Goal: Task Accomplishment & Management: Complete application form

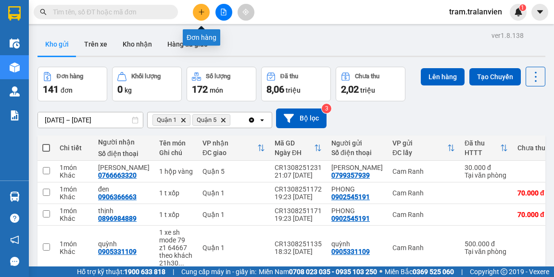
click at [204, 15] on icon "plus" at bounding box center [201, 12] width 7 height 7
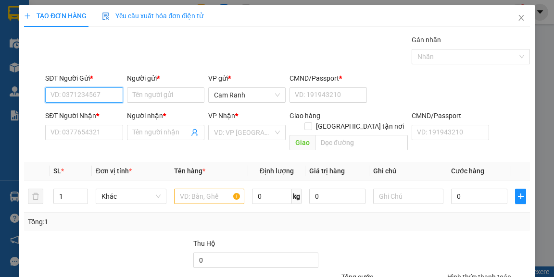
click at [58, 92] on input "SĐT Người Gửi *" at bounding box center [83, 95] width 77 height 15
click at [186, 189] on input "text" at bounding box center [209, 196] width 71 height 15
type input "1t vangg"
click at [79, 97] on input "SĐT Người Gửi *" at bounding box center [83, 95] width 77 height 15
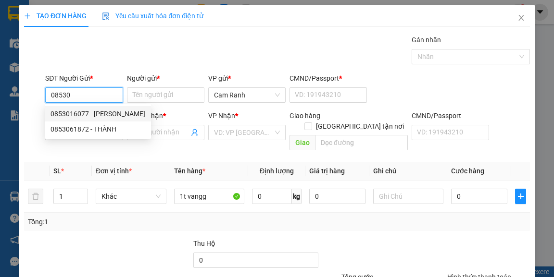
click at [105, 113] on div "0853016077 - [PERSON_NAME]" at bounding box center [97, 114] width 95 height 11
type input "0853016077"
type input "[PERSON_NAME]"
type input "220269380"
type input "0901408279"
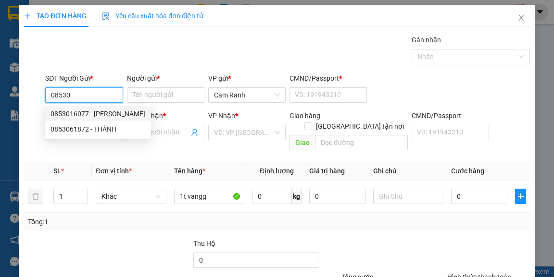
type input "NHÀN"
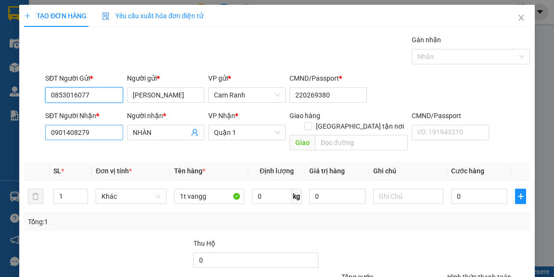
type input "0853016077"
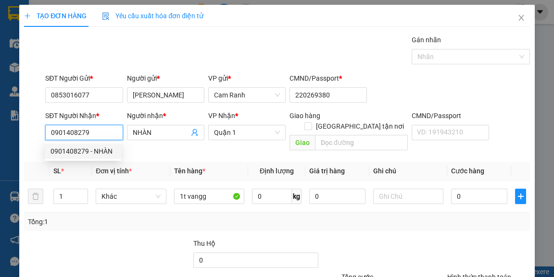
drag, startPoint x: 90, startPoint y: 135, endPoint x: 49, endPoint y: 136, distance: 41.4
click at [49, 136] on input "0901408279" at bounding box center [83, 132] width 77 height 15
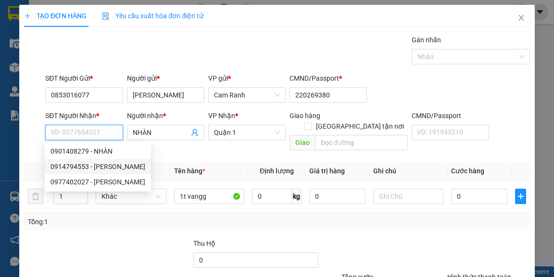
drag, startPoint x: 105, startPoint y: 166, endPoint x: 156, endPoint y: 148, distance: 53.9
click at [107, 166] on div "0914794553 - [PERSON_NAME]" at bounding box center [97, 167] width 95 height 11
type input "0914794553"
type input "[PERSON_NAME]"
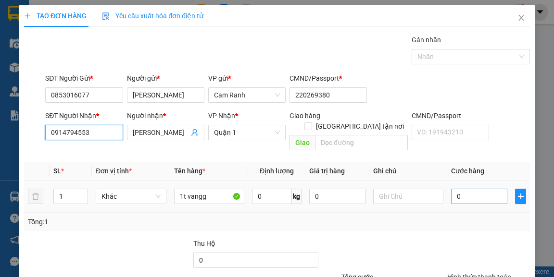
type input "0914794553"
click at [462, 189] on input "0" at bounding box center [479, 196] width 56 height 15
type input "4"
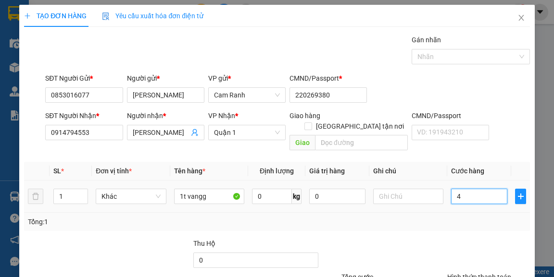
type input "40"
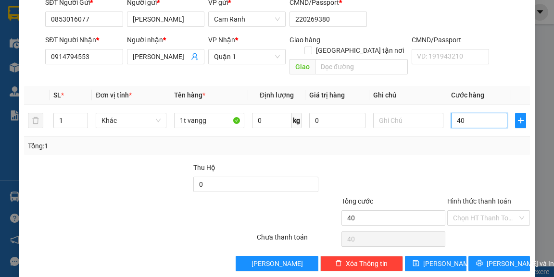
scroll to position [77, 0]
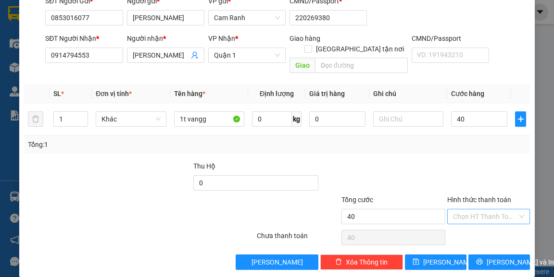
type input "40.000"
click at [469, 210] on input "Hình thức thanh toán" at bounding box center [485, 217] width 64 height 14
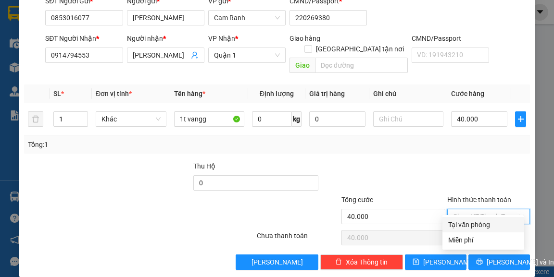
click at [470, 226] on div "Tại văn phòng" at bounding box center [483, 225] width 70 height 11
type input "0"
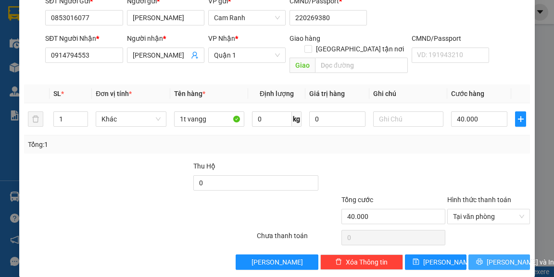
click at [489, 257] on span "[PERSON_NAME] và In" at bounding box center [520, 262] width 67 height 11
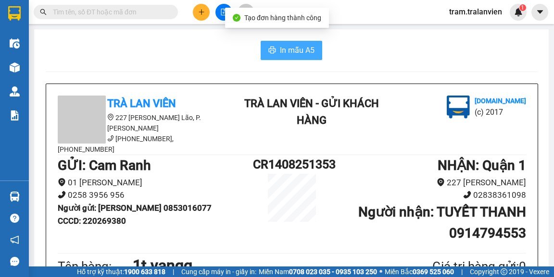
click at [307, 50] on span "In mẫu A5" at bounding box center [297, 50] width 35 height 12
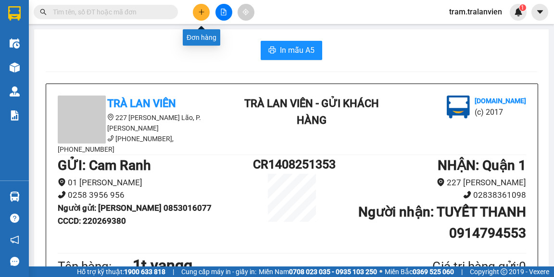
click at [204, 12] on icon "plus" at bounding box center [201, 12] width 7 height 7
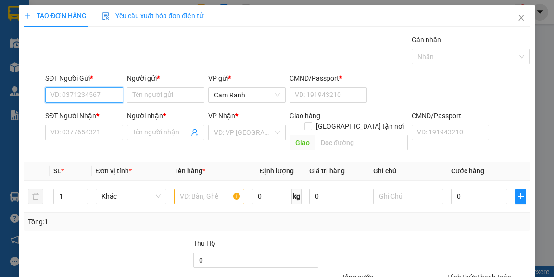
click at [84, 100] on input "SĐT Người Gửi *" at bounding box center [83, 95] width 77 height 15
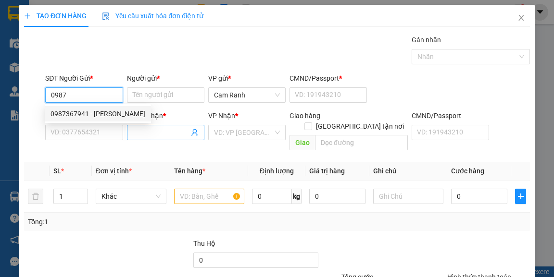
drag, startPoint x: 101, startPoint y: 113, endPoint x: 144, endPoint y: 135, distance: 48.2
click at [101, 114] on div "0987367941 - [PERSON_NAME]" at bounding box center [97, 114] width 95 height 11
type input "0987367941"
type input "[PERSON_NAME]"
type input "1"
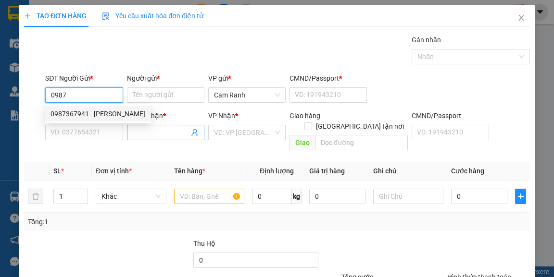
type input "0906930508"
type input "NHUT"
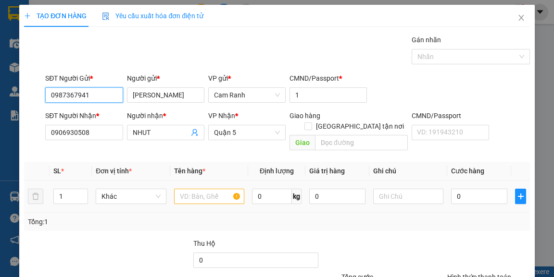
type input "0987367941"
click at [185, 189] on input "text" at bounding box center [209, 196] width 71 height 15
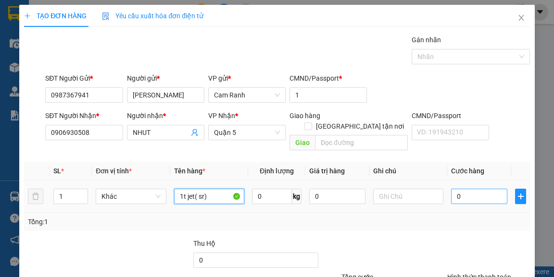
type input "1t jet( sr)"
click at [462, 189] on input "0" at bounding box center [479, 196] width 56 height 15
type input "6"
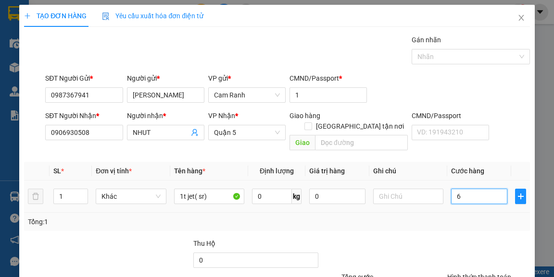
type input "60"
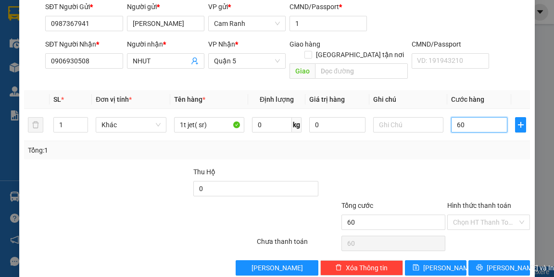
scroll to position [77, 0]
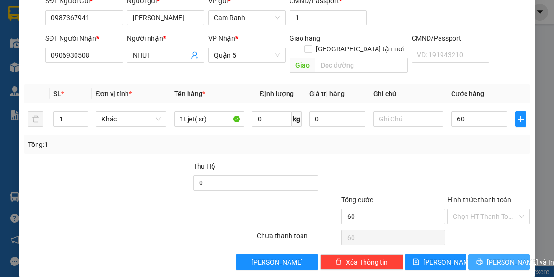
type input "60.000"
click at [483, 255] on button "[PERSON_NAME] và In" at bounding box center [499, 262] width 62 height 15
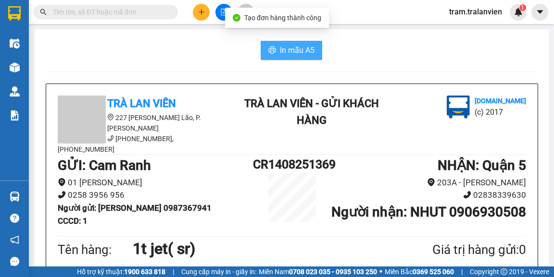
click at [300, 55] on span "In mẫu A5" at bounding box center [297, 50] width 35 height 12
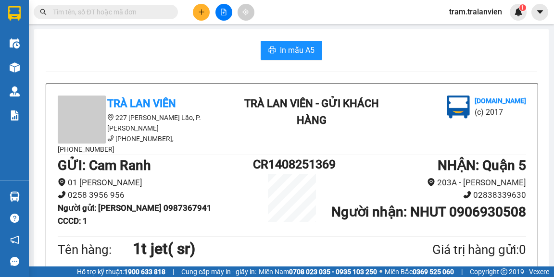
click at [204, 15] on button at bounding box center [201, 12] width 17 height 17
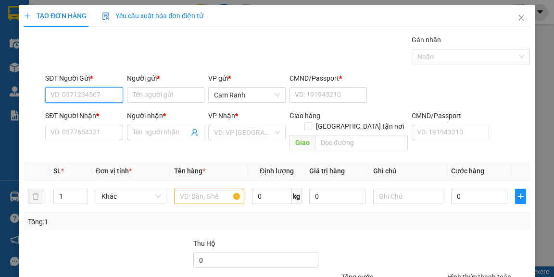
click at [56, 92] on input "SĐT Người Gửi *" at bounding box center [83, 95] width 77 height 15
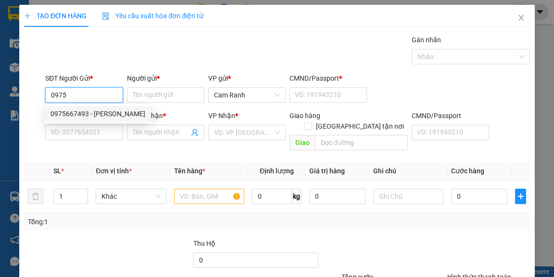
drag, startPoint x: 98, startPoint y: 115, endPoint x: 115, endPoint y: 113, distance: 17.5
click at [98, 115] on div "0975667493 - [PERSON_NAME]" at bounding box center [97, 114] width 95 height 11
type input "0975667493"
type input "[PERSON_NAME]"
type input "056195009177"
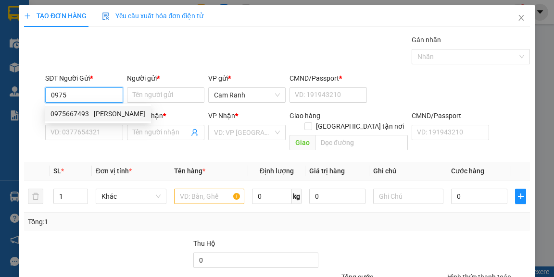
type input "0949992626"
type input "hưng"
type input "051204011669"
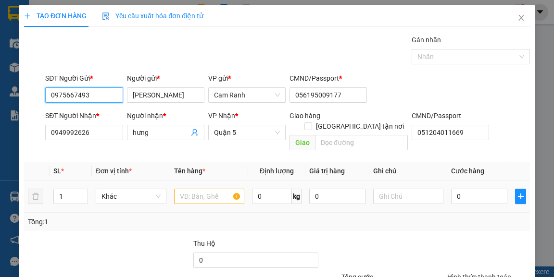
type input "0975667493"
click at [188, 189] on input "text" at bounding box center [209, 196] width 71 height 15
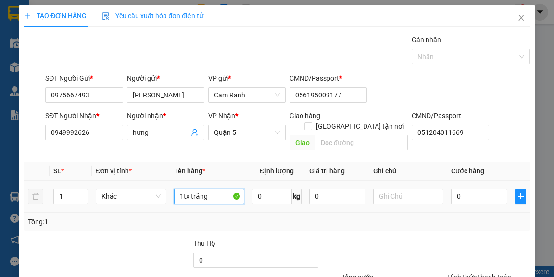
type input "1tx trắng"
click at [474, 194] on div "0" at bounding box center [479, 196] width 56 height 19
click at [460, 189] on input "0" at bounding box center [479, 196] width 56 height 15
type input "8"
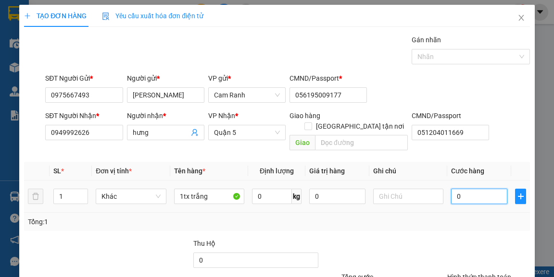
type input "8"
type input "80"
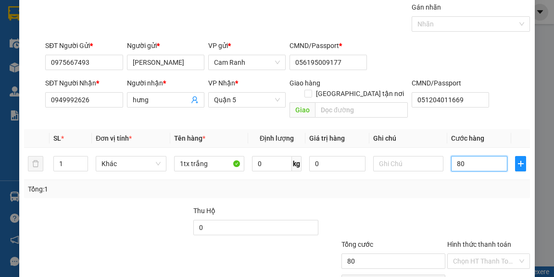
scroll to position [77, 0]
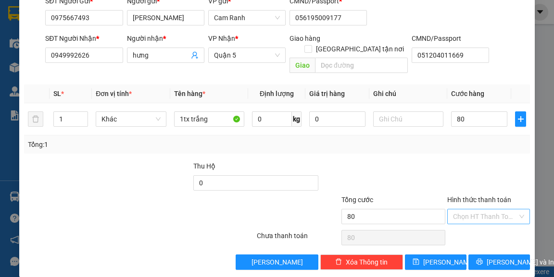
type input "80.000"
click at [481, 210] on input "Hình thức thanh toán" at bounding box center [485, 217] width 64 height 14
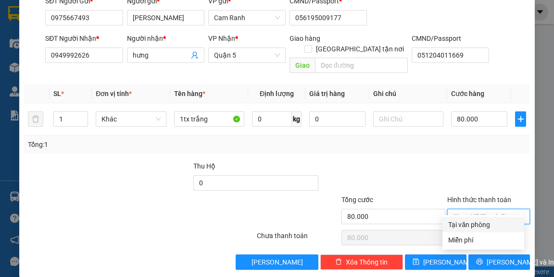
click at [477, 225] on div "Tại văn phòng" at bounding box center [483, 225] width 70 height 11
type input "0"
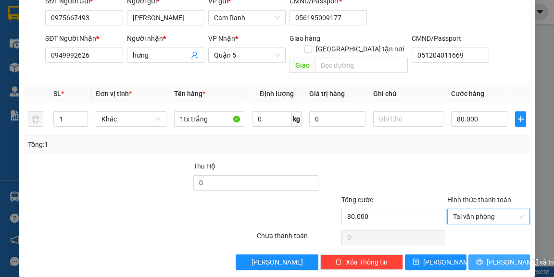
click at [504, 257] on span "[PERSON_NAME] và In" at bounding box center [520, 262] width 67 height 11
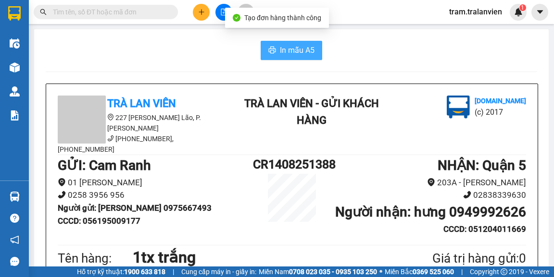
click at [284, 51] on span "In mẫu A5" at bounding box center [297, 50] width 35 height 12
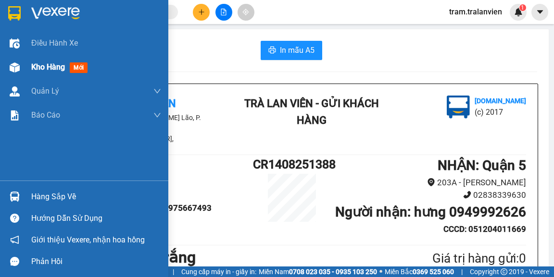
drag, startPoint x: 45, startPoint y: 70, endPoint x: 83, endPoint y: 55, distance: 41.3
click at [45, 71] on span "Kho hàng" at bounding box center [48, 67] width 34 height 9
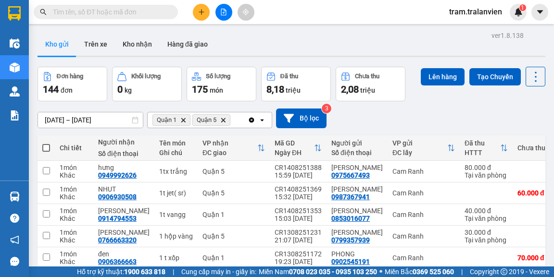
click at [68, 119] on div "ver 1.8.138 Kho gửi Trên xe Kho nhận Hàng đã giao Đơn hàng 144 đơn Khối lượng 0…" at bounding box center [291, 236] width 515 height 414
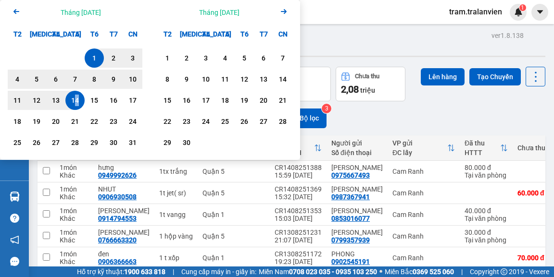
click at [77, 100] on div "14" at bounding box center [74, 101] width 13 height 12
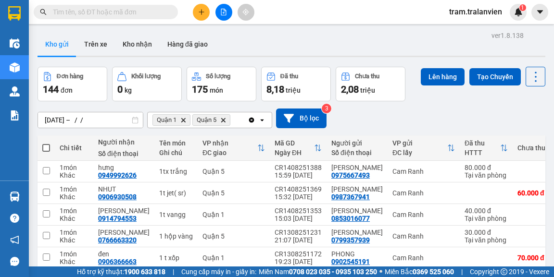
drag, startPoint x: 350, startPoint y: 42, endPoint x: 197, endPoint y: 90, distance: 160.9
click at [351, 42] on div "Kho gửi Trên xe Kho nhận Hàng đã giao" at bounding box center [292, 45] width 508 height 25
click at [98, 116] on div "ver 1.8.138 Kho gửi Trên xe Kho nhận Hàng đã giao Đơn hàng 144 đơn Khối lượng 0…" at bounding box center [291, 236] width 515 height 414
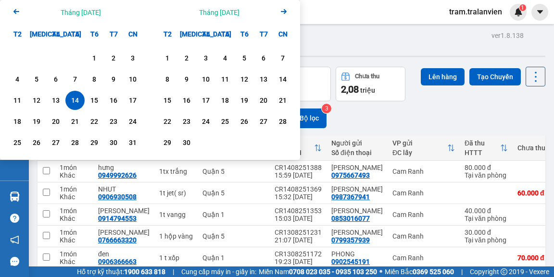
drag, startPoint x: 76, startPoint y: 101, endPoint x: 96, endPoint y: 100, distance: 19.3
click at [78, 102] on div "14" at bounding box center [74, 101] width 13 height 12
type input "[DATE] – [DATE]"
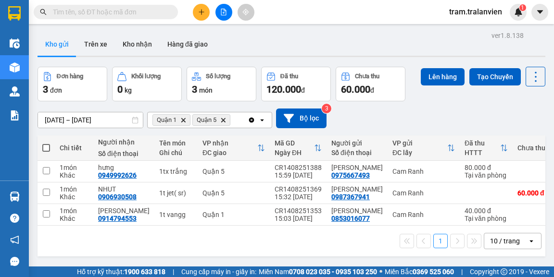
click at [250, 121] on icon "Clear all" at bounding box center [251, 119] width 5 height 5
click at [202, 15] on icon "plus" at bounding box center [201, 12] width 7 height 7
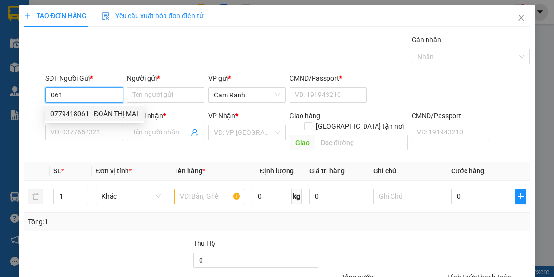
click at [104, 111] on div "0779418061 - ĐOÀN THỊ MAI" at bounding box center [94, 114] width 88 height 11
type input "0779418061"
type input "ĐOÀN THỊ MAI"
type input "056191012037"
type input "0903697376"
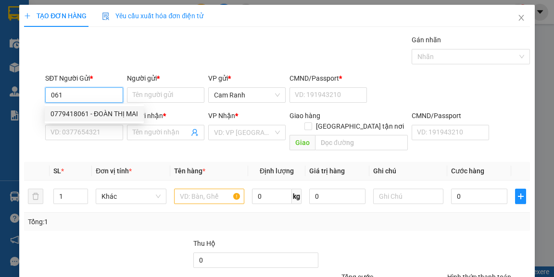
type input "hữu"
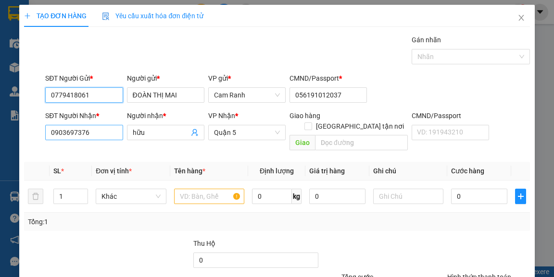
type input "0779418061"
drag, startPoint x: 98, startPoint y: 131, endPoint x: 0, endPoint y: 132, distance: 98.1
click at [0, 132] on div "TẠO ĐƠN HÀNG Yêu cầu xuất hóa đơn điện tử Transit Pickup Surcharge Ids Transit …" at bounding box center [277, 138] width 554 height 277
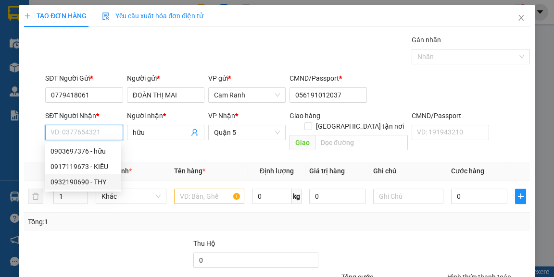
click at [89, 178] on div "0932190690 - THY" at bounding box center [82, 182] width 65 height 11
type input "0932190690"
type input "THY"
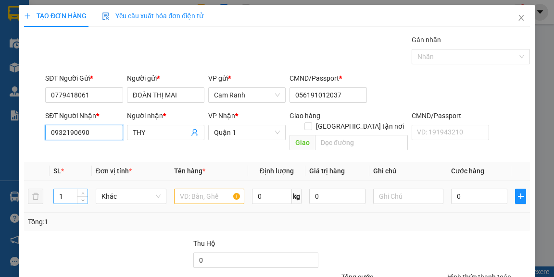
type input "0932190690"
drag, startPoint x: 57, startPoint y: 183, endPoint x: 63, endPoint y: 184, distance: 5.9
click at [63, 189] on input "1" at bounding box center [71, 196] width 34 height 14
type input "2"
click at [196, 189] on input "text" at bounding box center [209, 196] width 71 height 15
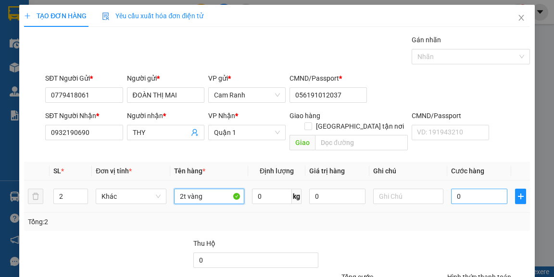
type input "2t vàng"
click at [475, 189] on input "0" at bounding box center [479, 196] width 56 height 15
type input "1"
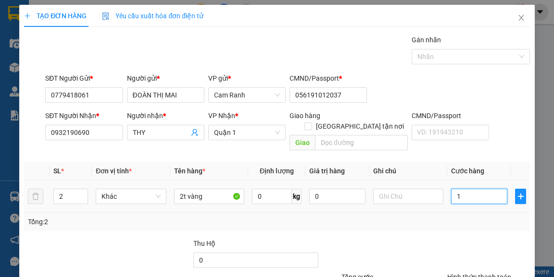
type input "11"
type input "110"
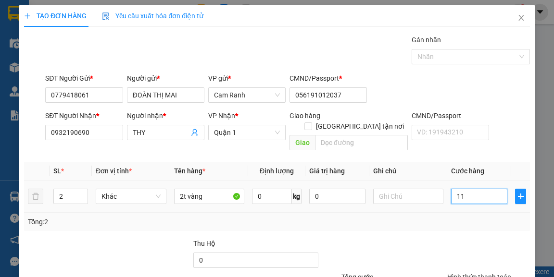
type input "110"
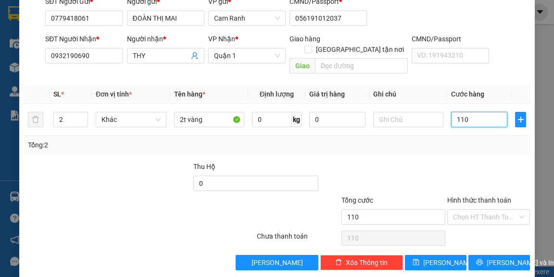
scroll to position [77, 0]
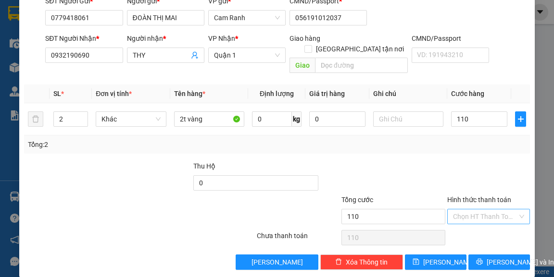
click at [487, 210] on input "Hình thức thanh toán" at bounding box center [485, 217] width 64 height 14
type input "110.000"
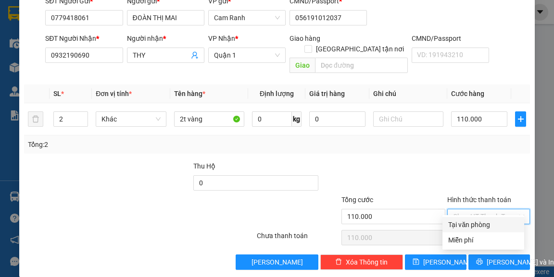
click at [482, 221] on div "Tại văn phòng" at bounding box center [483, 225] width 70 height 11
type input "0"
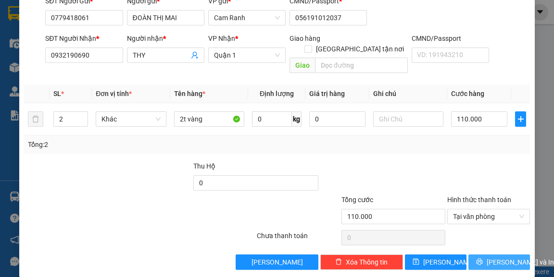
click at [499, 257] on span "[PERSON_NAME] và In" at bounding box center [520, 262] width 67 height 11
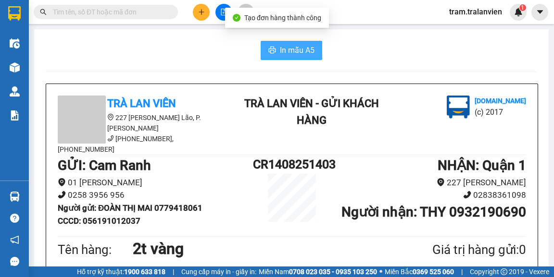
click at [285, 43] on button "In mẫu A5" at bounding box center [292, 50] width 62 height 19
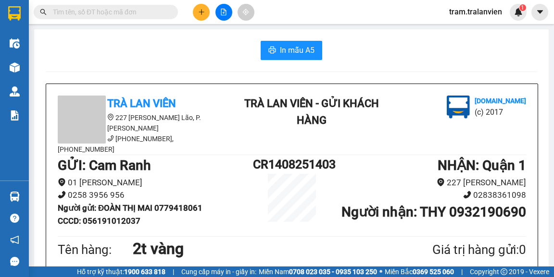
click at [206, 11] on button at bounding box center [201, 12] width 17 height 17
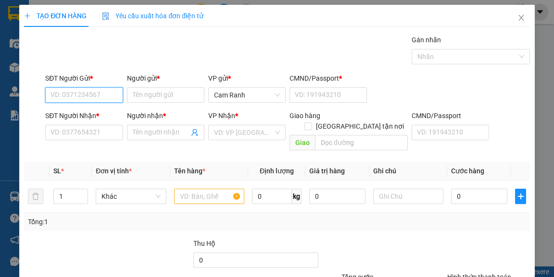
click at [96, 92] on input "SĐT Người Gửi *" at bounding box center [83, 95] width 77 height 15
click at [97, 111] on div "0902912490 - khuê" at bounding box center [82, 114] width 65 height 11
type input "0902912490"
type input "khuê"
type input "123456"
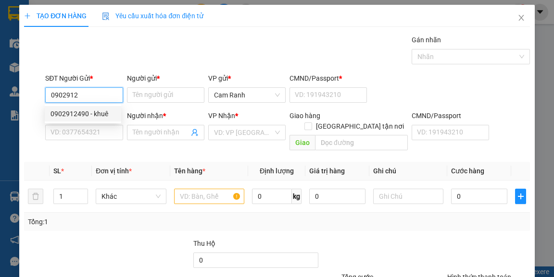
type input "0799799490"
type input "VI"
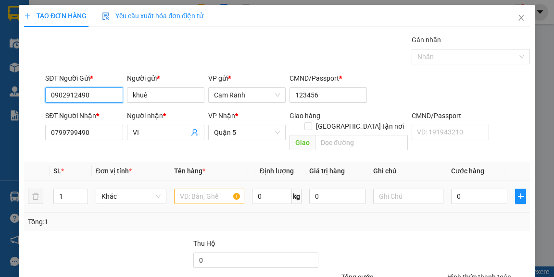
type input "0902912490"
click at [180, 189] on input "text" at bounding box center [209, 196] width 71 height 15
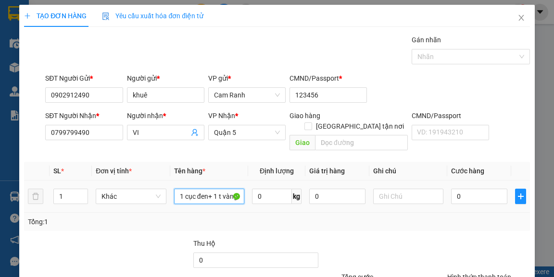
scroll to position [0, 0]
type input "1 cục đen+ 1 t vàng"
click at [57, 189] on input "1" at bounding box center [71, 196] width 34 height 14
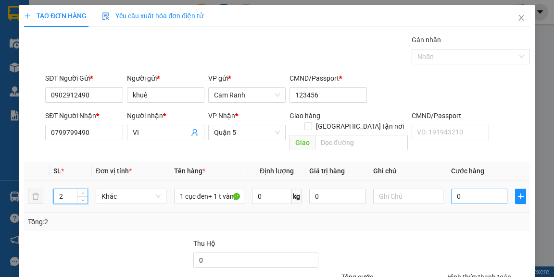
type input "2"
click at [460, 192] on input "0" at bounding box center [479, 196] width 56 height 15
type input "9"
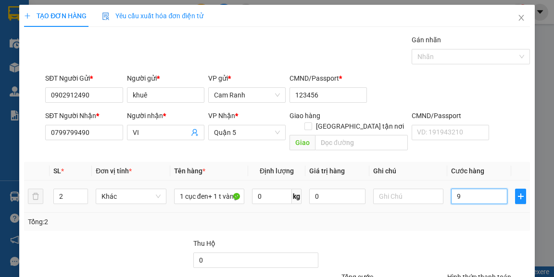
type input "90"
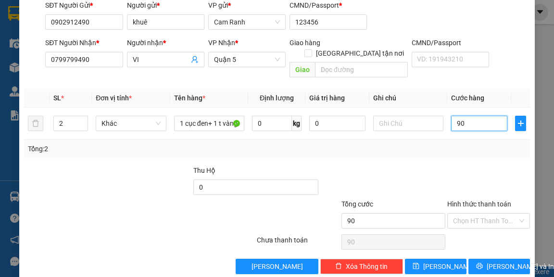
scroll to position [77, 0]
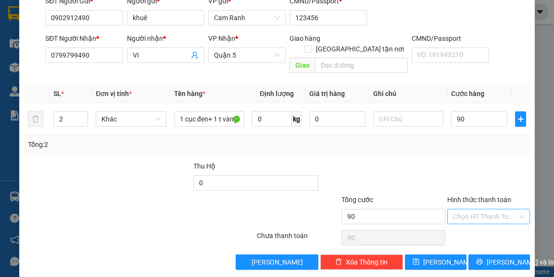
type input "90.000"
click at [485, 210] on input "Hình thức thanh toán" at bounding box center [485, 217] width 64 height 14
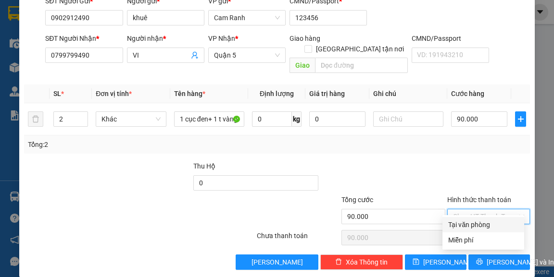
click at [485, 221] on div "Tại văn phòng" at bounding box center [483, 225] width 70 height 11
type input "0"
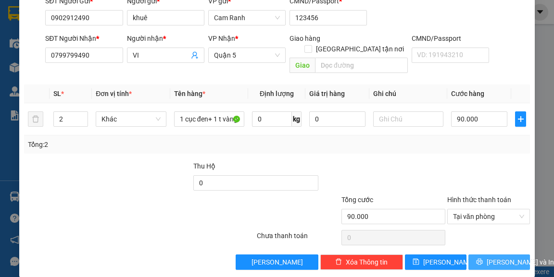
click at [506, 257] on span "[PERSON_NAME] và In" at bounding box center [520, 262] width 67 height 11
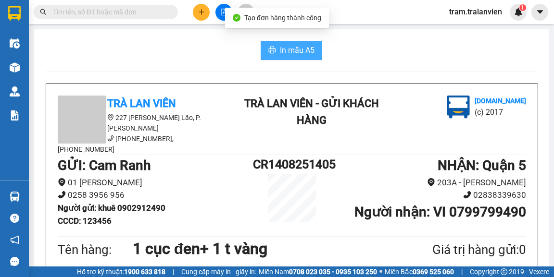
click at [309, 54] on span "In mẫu A5" at bounding box center [297, 50] width 35 height 12
